Goal: Task Accomplishment & Management: Use online tool/utility

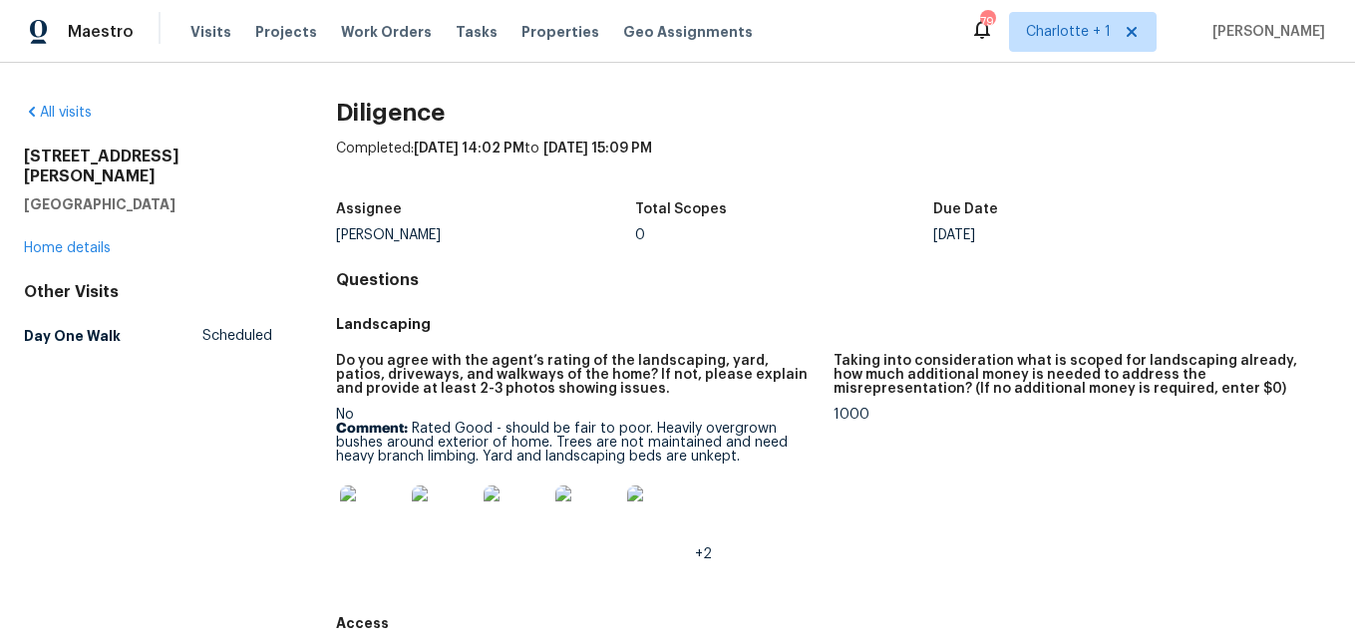
scroll to position [211, 0]
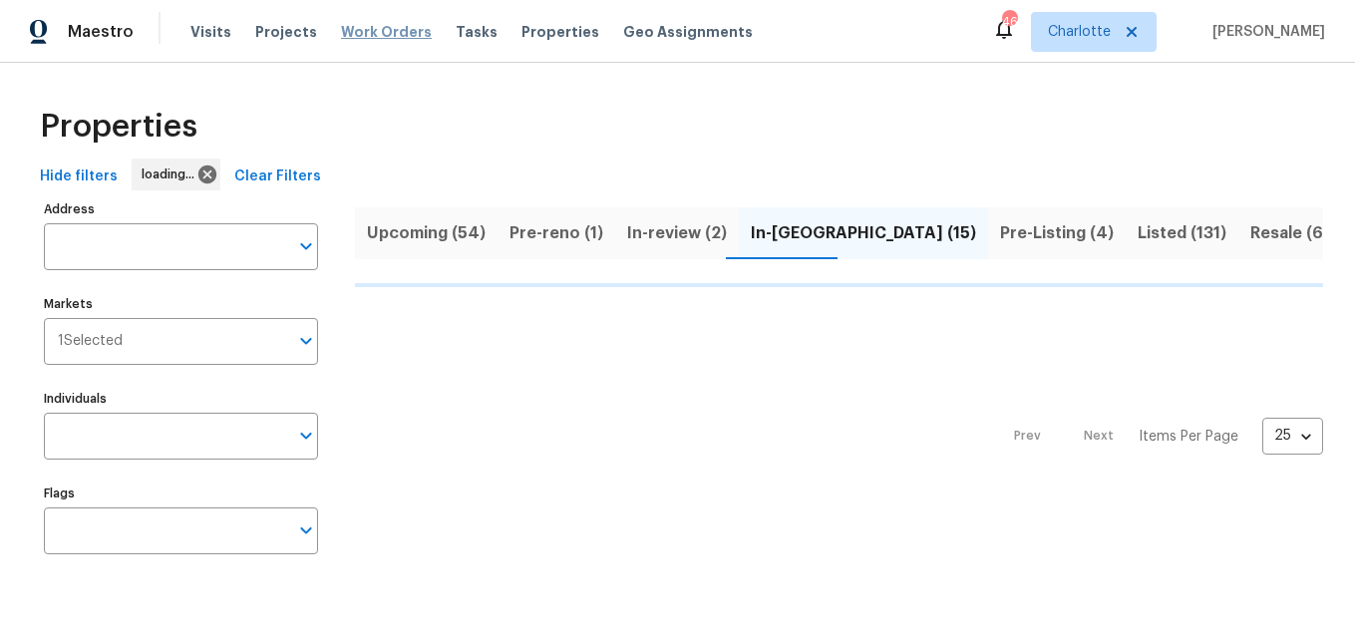
click at [345, 34] on span "Work Orders" at bounding box center [386, 32] width 91 height 20
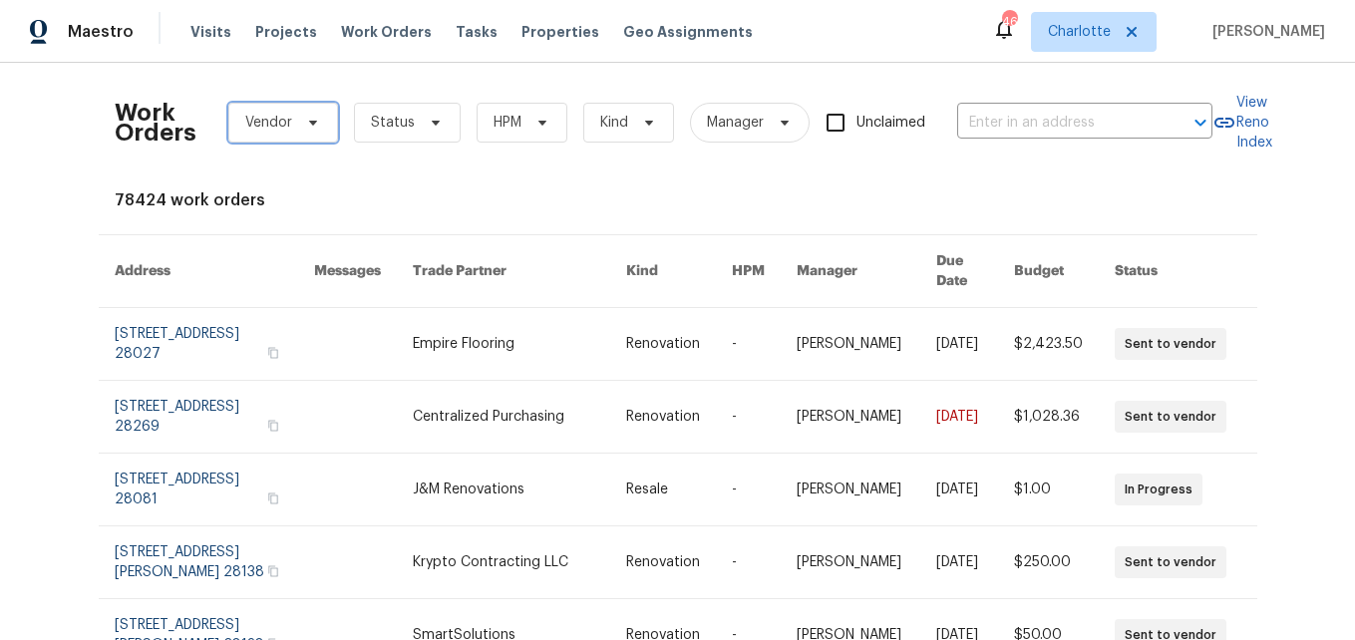
click at [246, 136] on span "Vendor" at bounding box center [283, 123] width 110 height 40
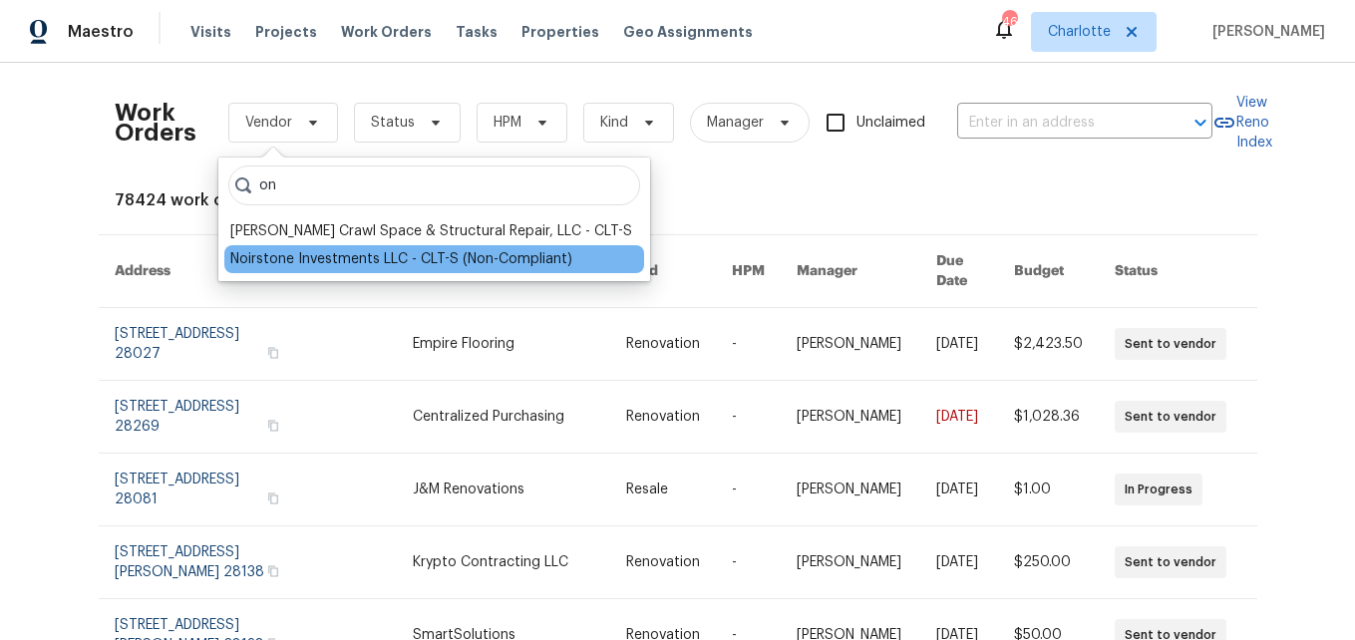
type input "o"
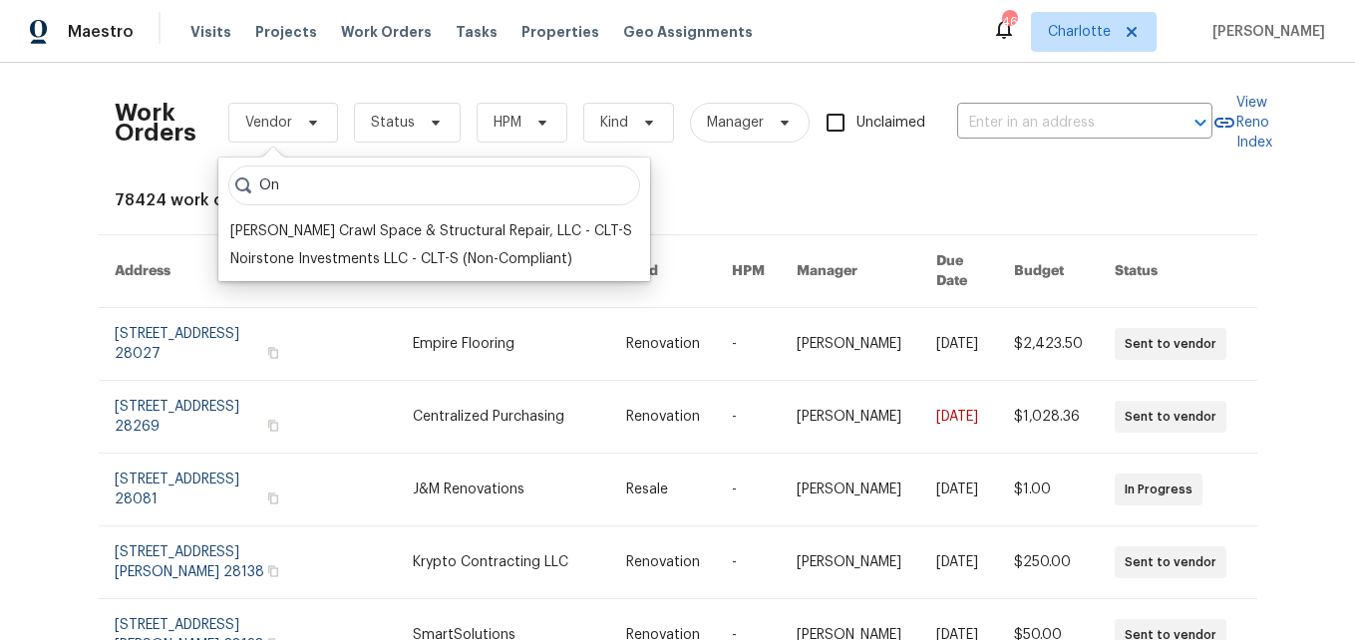
type input "O"
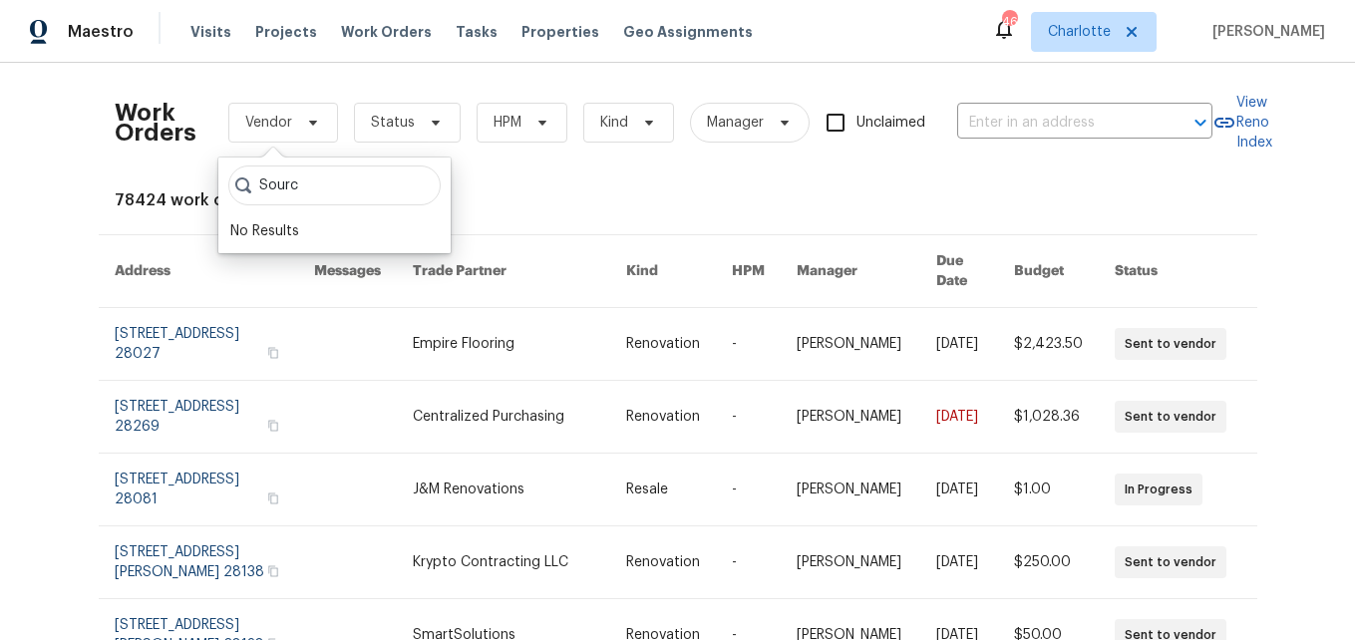
type input "Source"
click at [411, 176] on input "Source" at bounding box center [334, 185] width 212 height 40
click at [410, 180] on input "Source" at bounding box center [334, 185] width 212 height 40
click at [404, 184] on input "Source" at bounding box center [334, 185] width 212 height 40
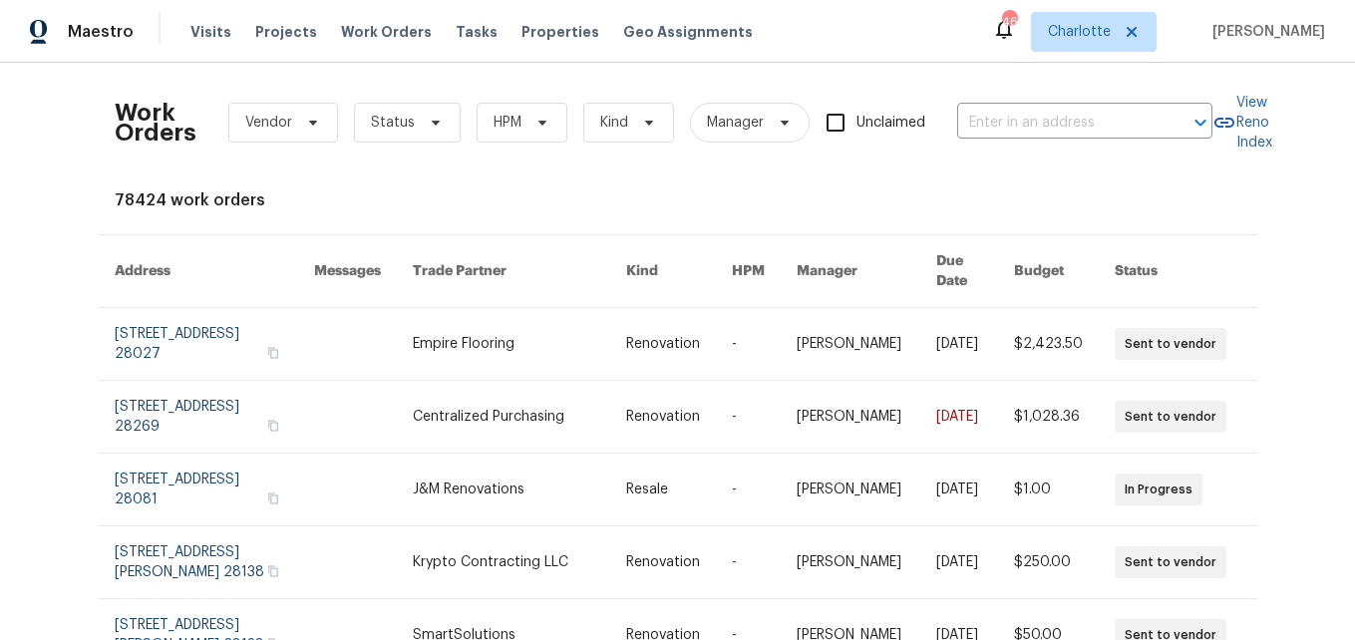
click at [70, 131] on div "Work Orders Vendor Status HPM Kind Manager Unclaimed ​ View Reno Index 78424 wo…" at bounding box center [677, 351] width 1355 height 577
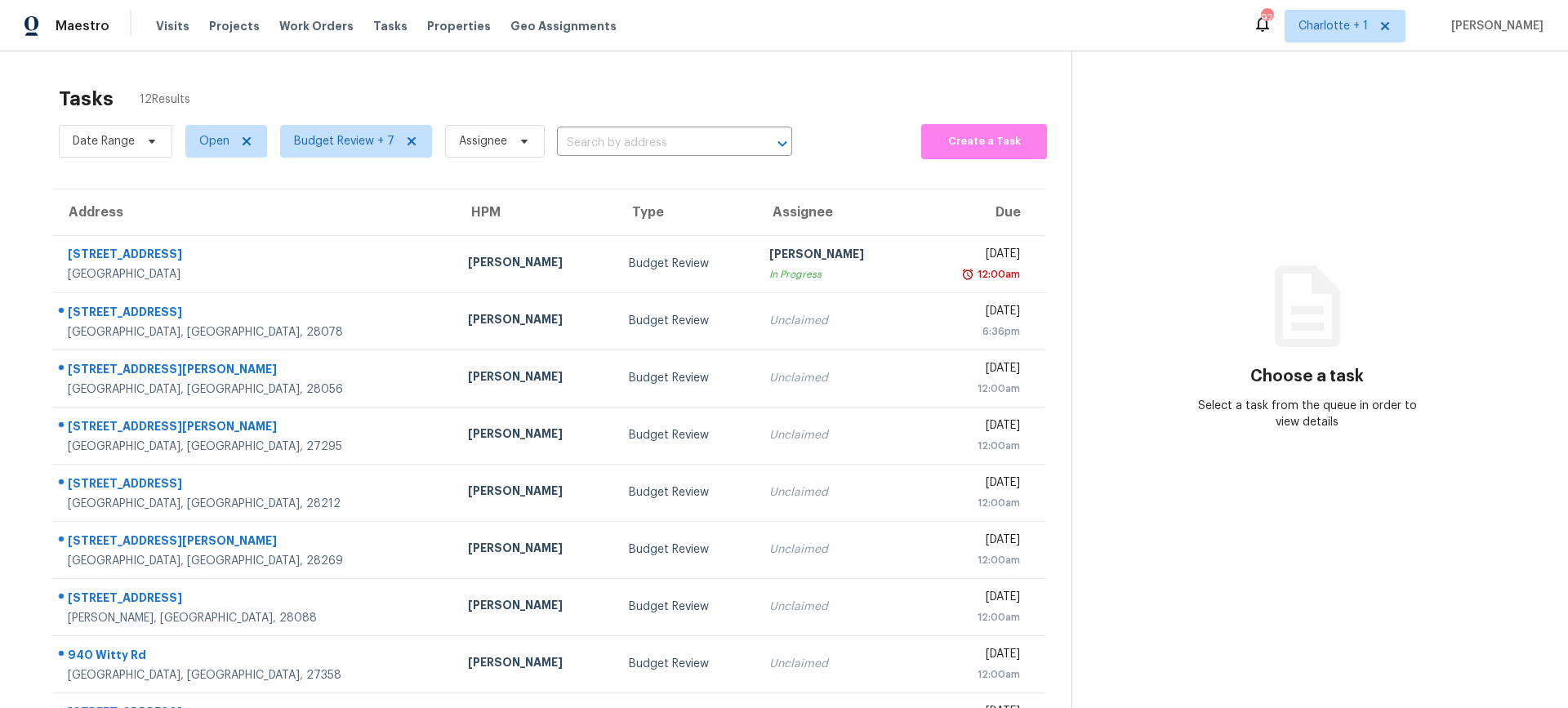
scroll to position [154, 0]
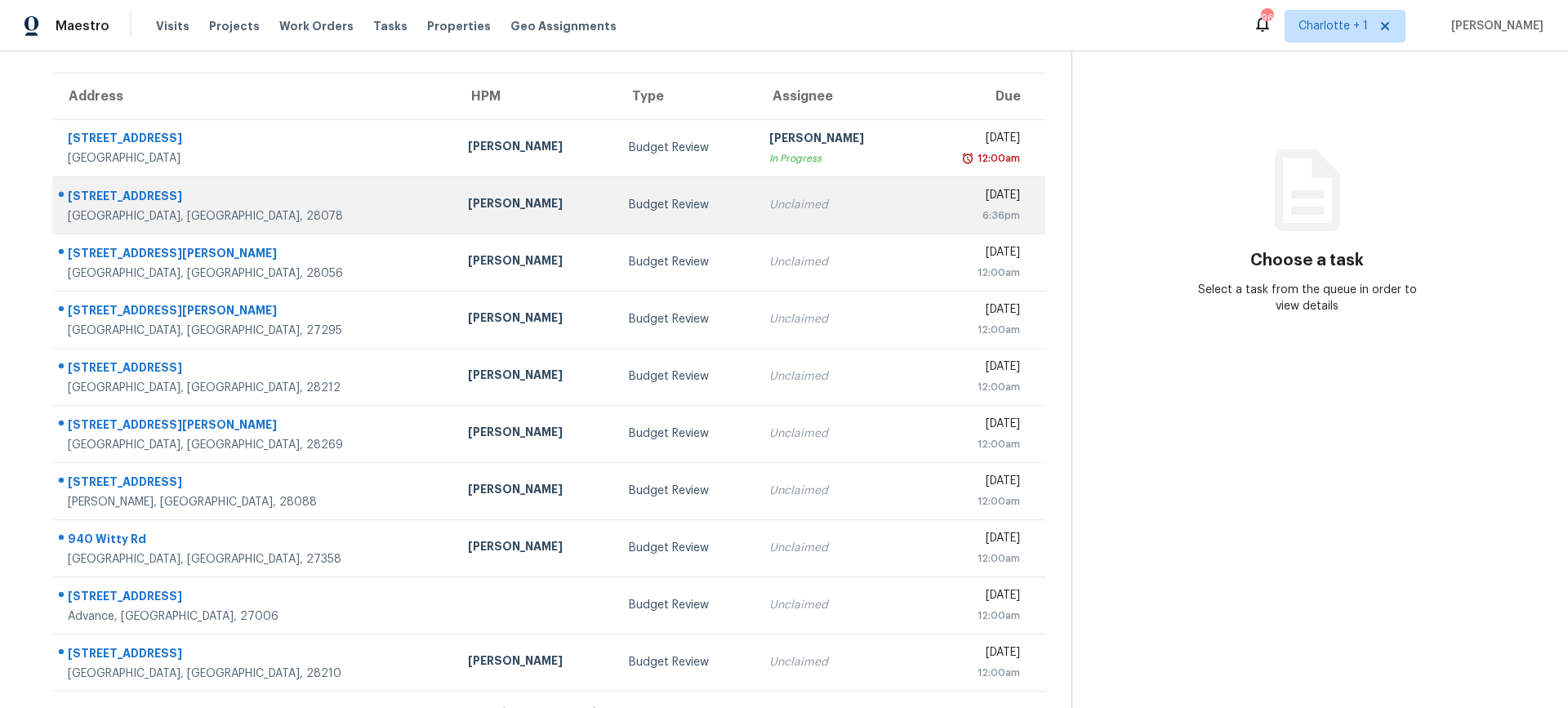
click at [310, 213] on td "[STREET_ADDRESS]" at bounding box center [253, 205] width 402 height 57
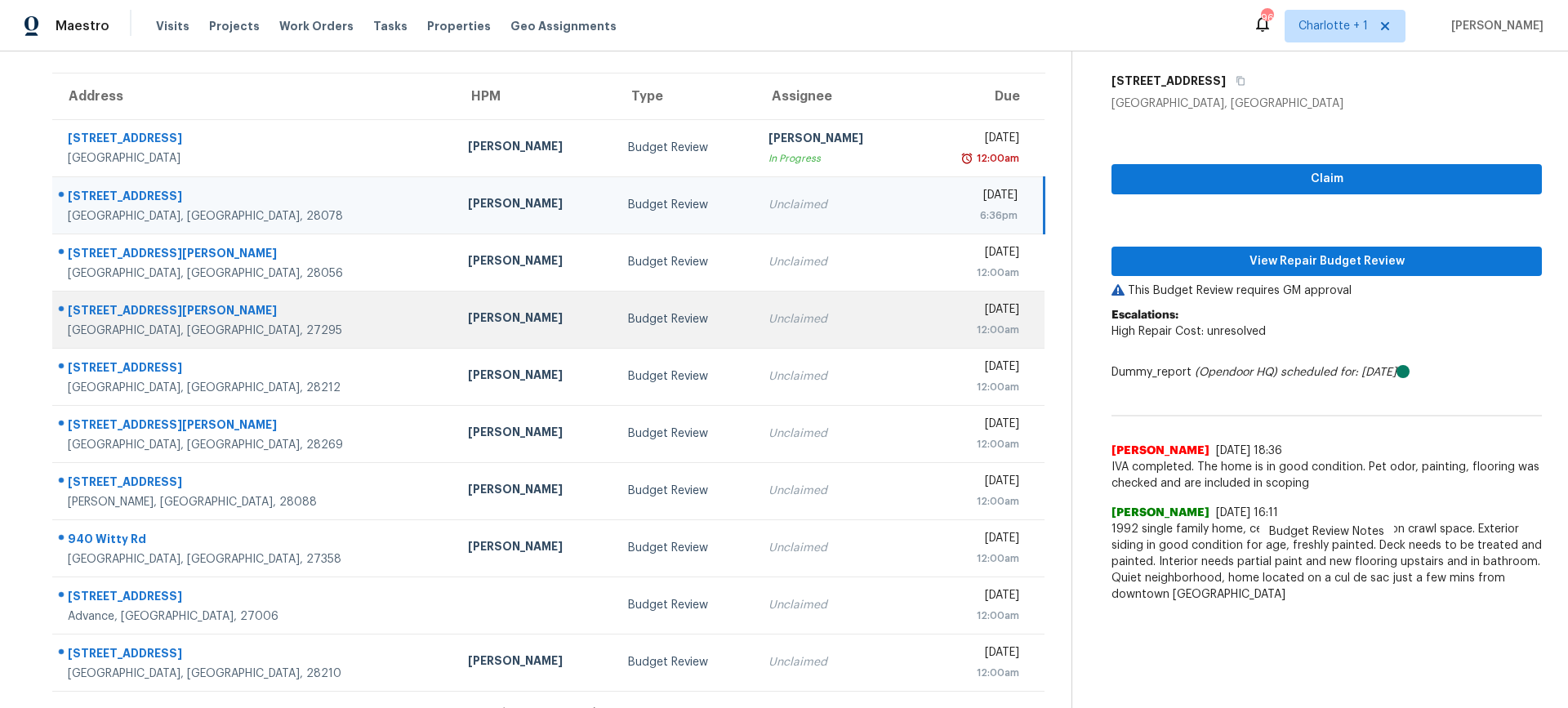
scroll to position [154, 0]
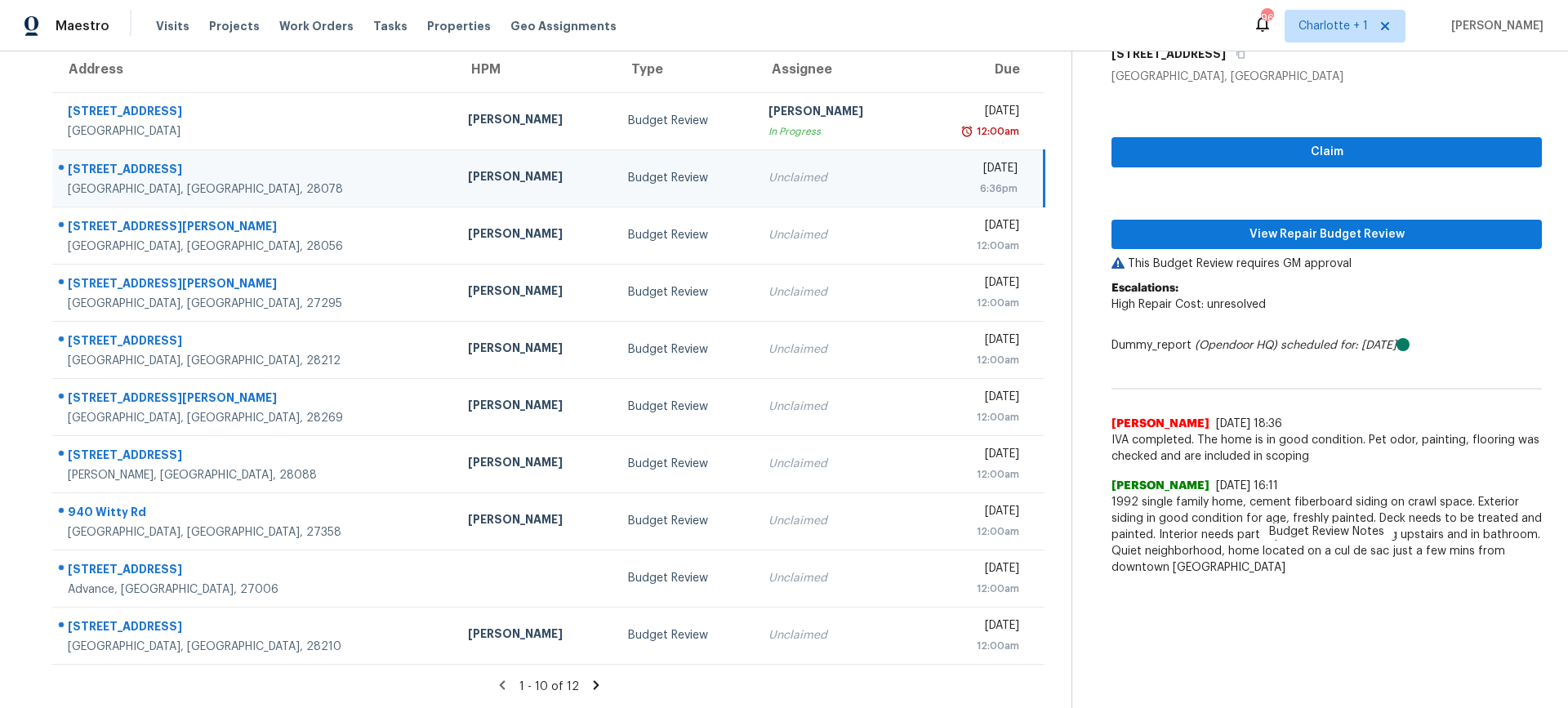
click at [591, 678] on icon at bounding box center [596, 685] width 15 height 15
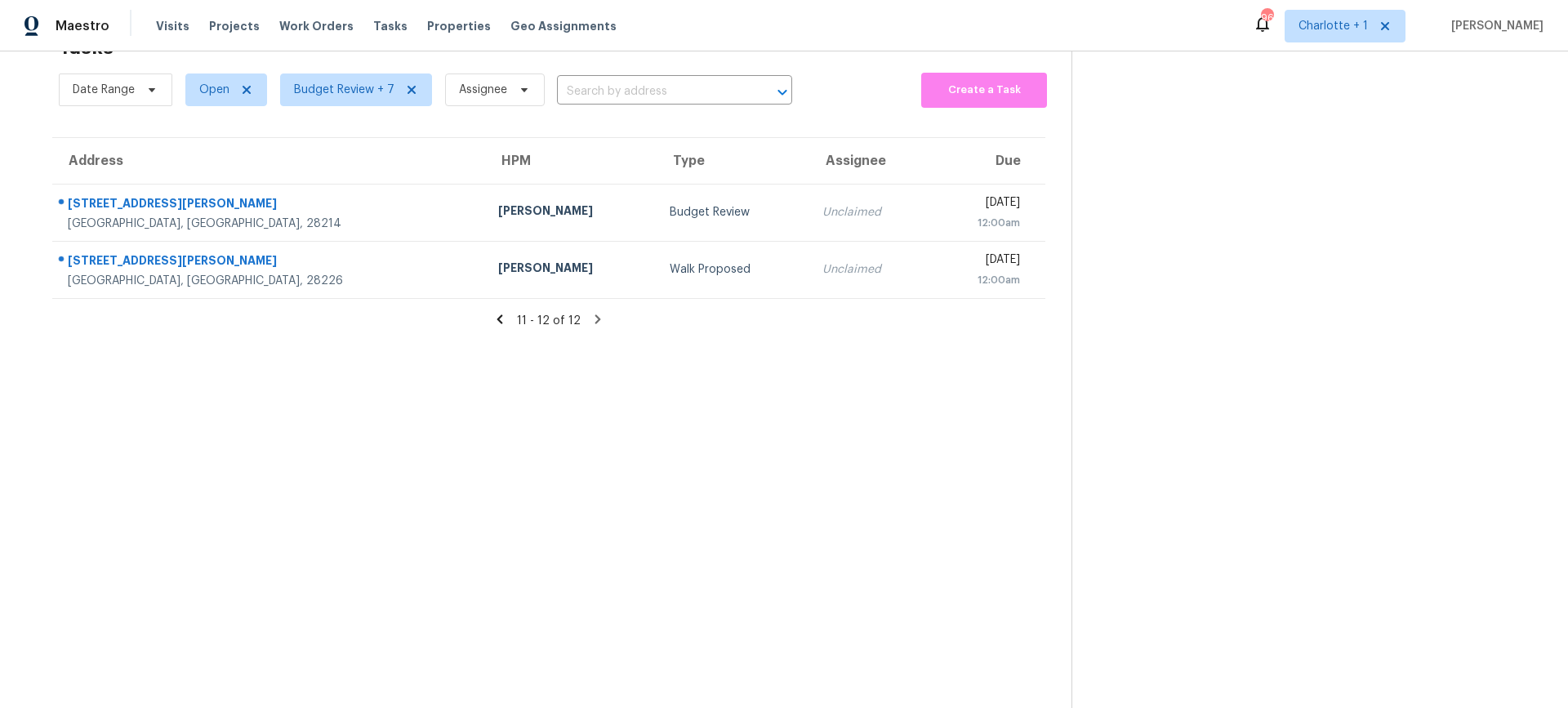
click at [503, 312] on icon at bounding box center [500, 320] width 15 height 15
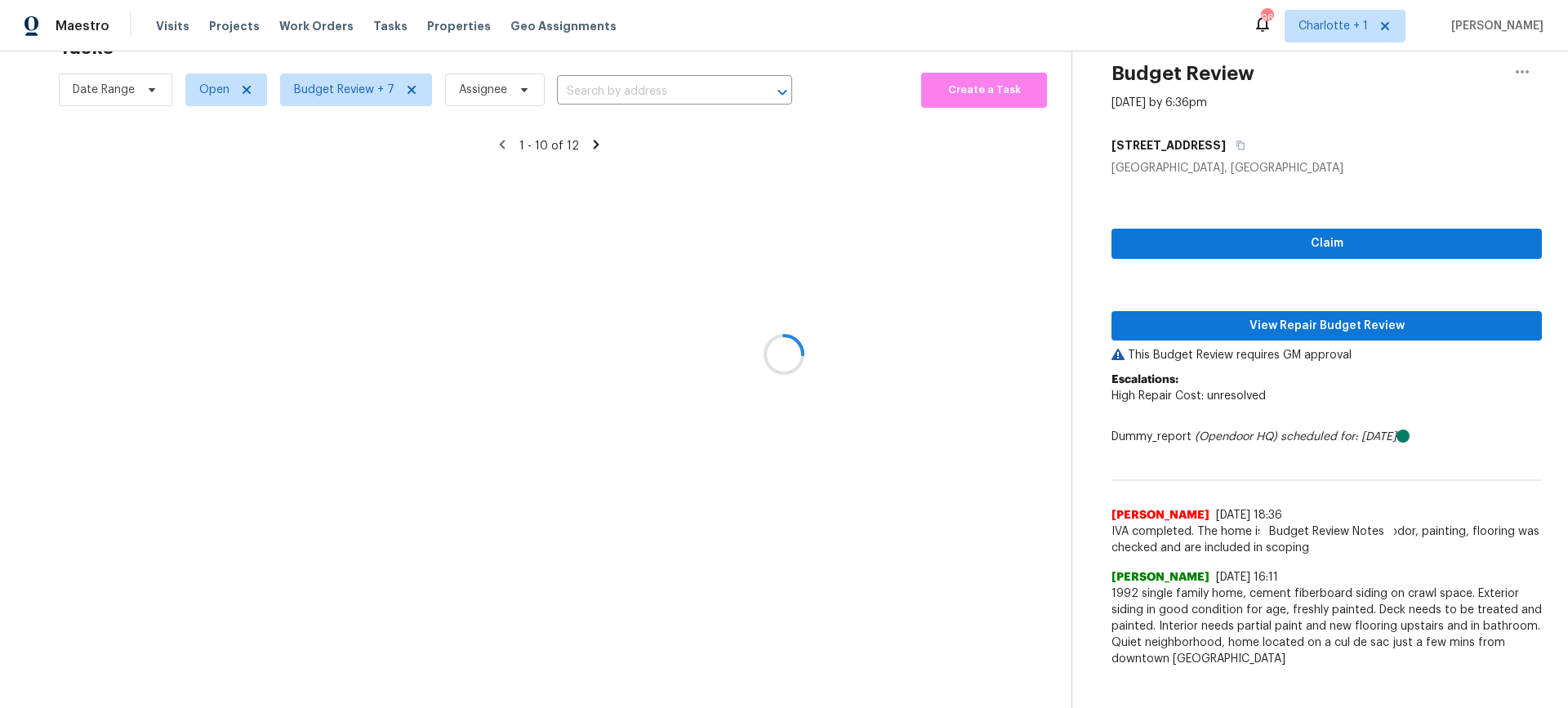
click at [496, 306] on div at bounding box center [784, 354] width 1568 height 708
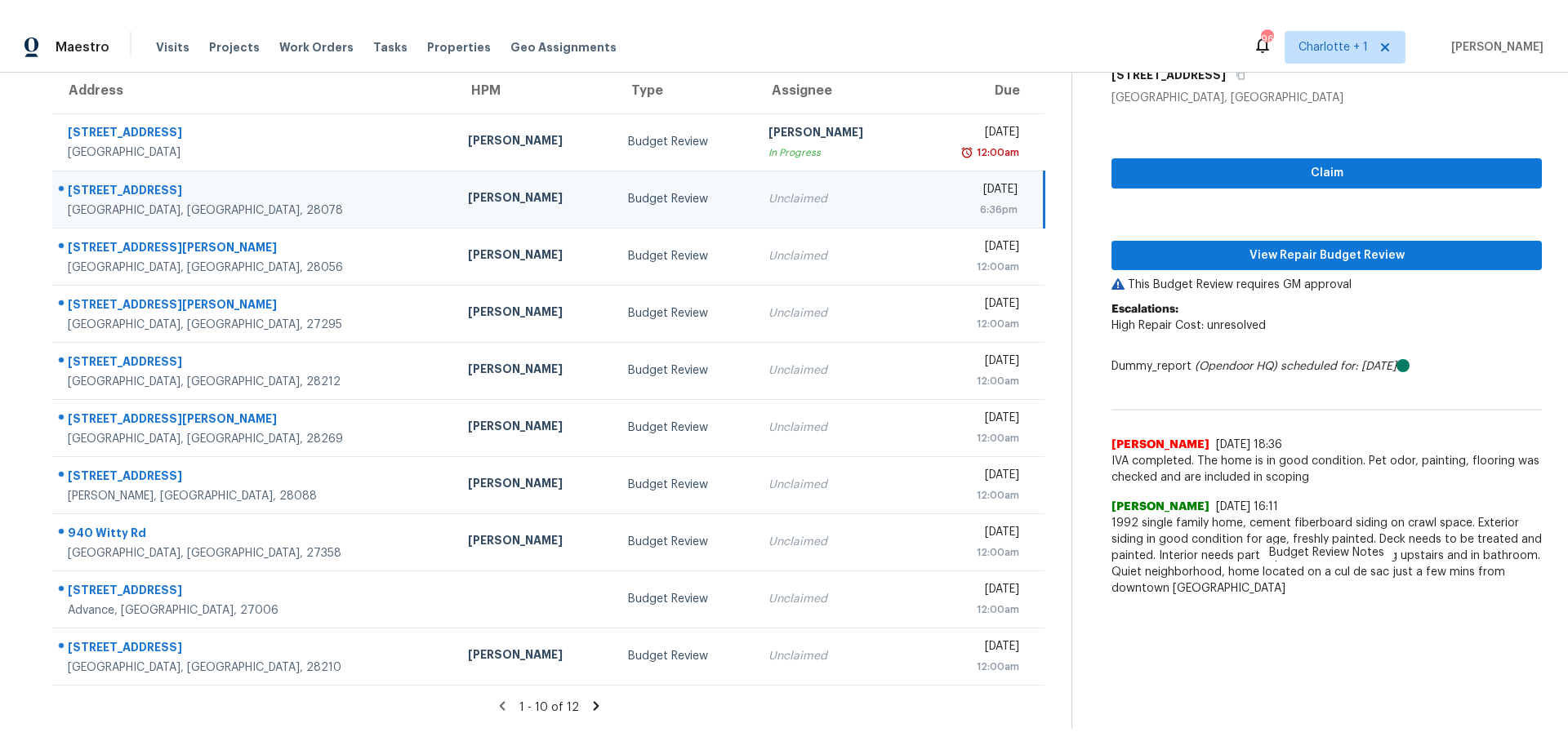
scroll to position [0, 0]
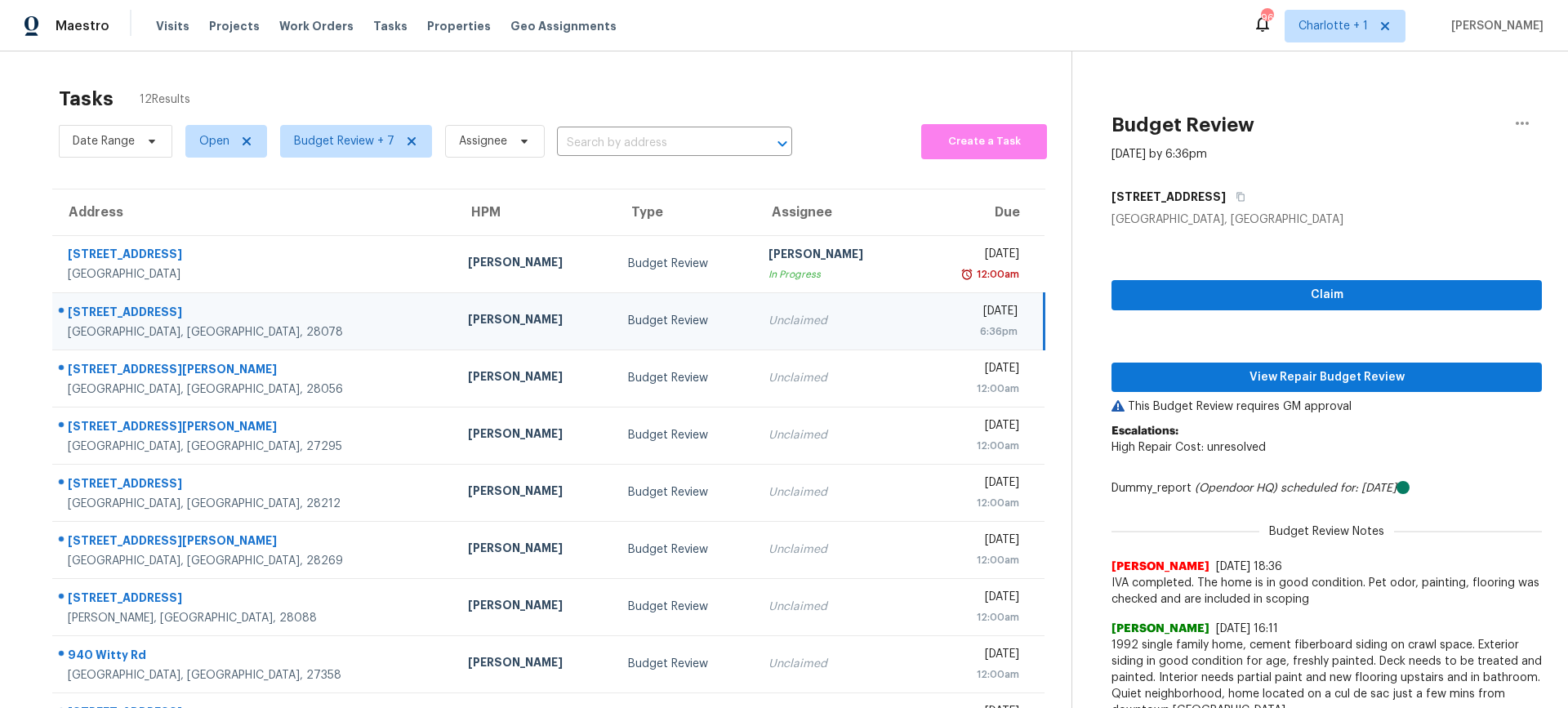
click at [206, 318] on div "[STREET_ADDRESS]" at bounding box center [255, 314] width 374 height 20
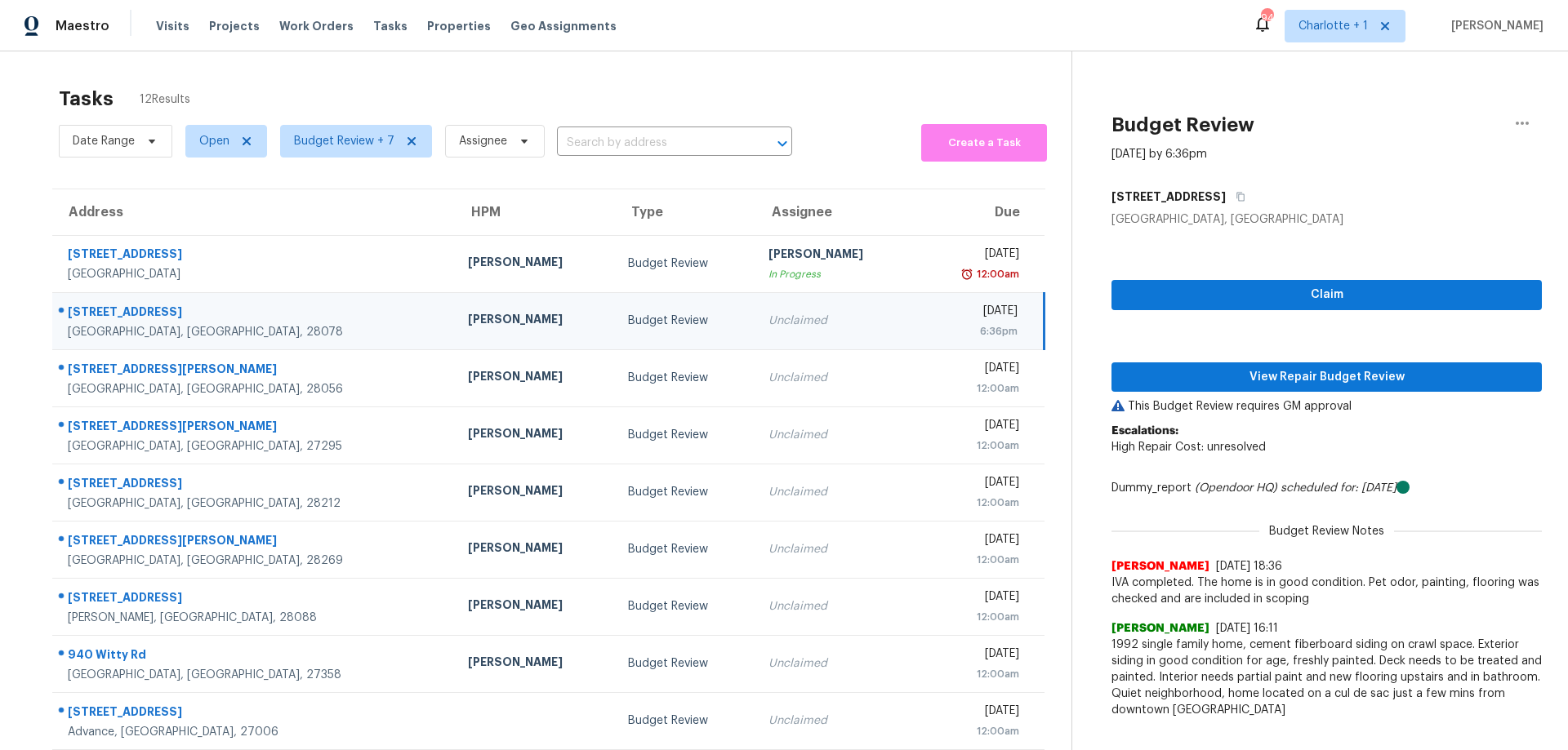
scroll to position [1, 0]
click at [768, 319] on div "Unclaimed" at bounding box center [835, 320] width 134 height 16
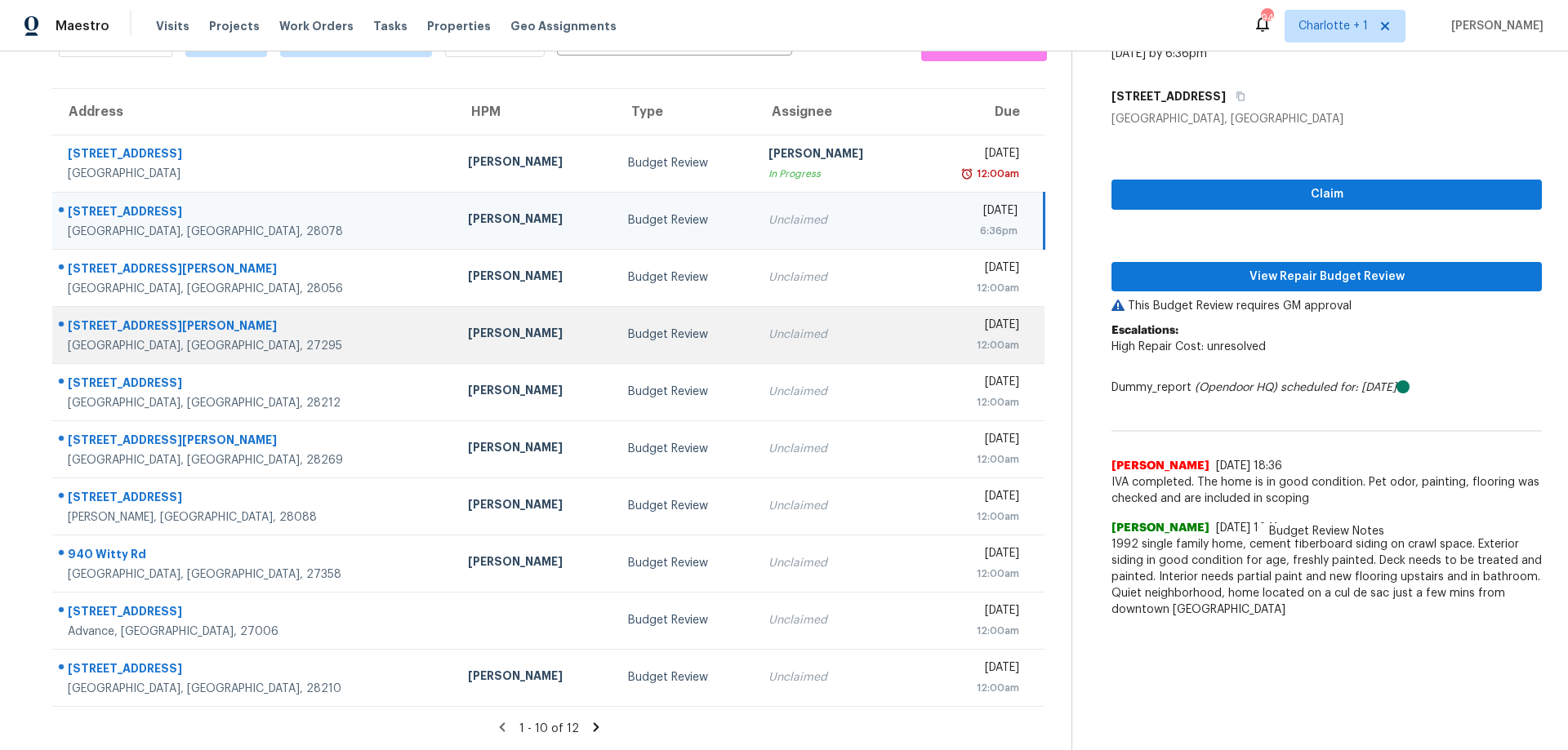
scroll to position [112, 0]
